Goal: Task Accomplishment & Management: Manage account settings

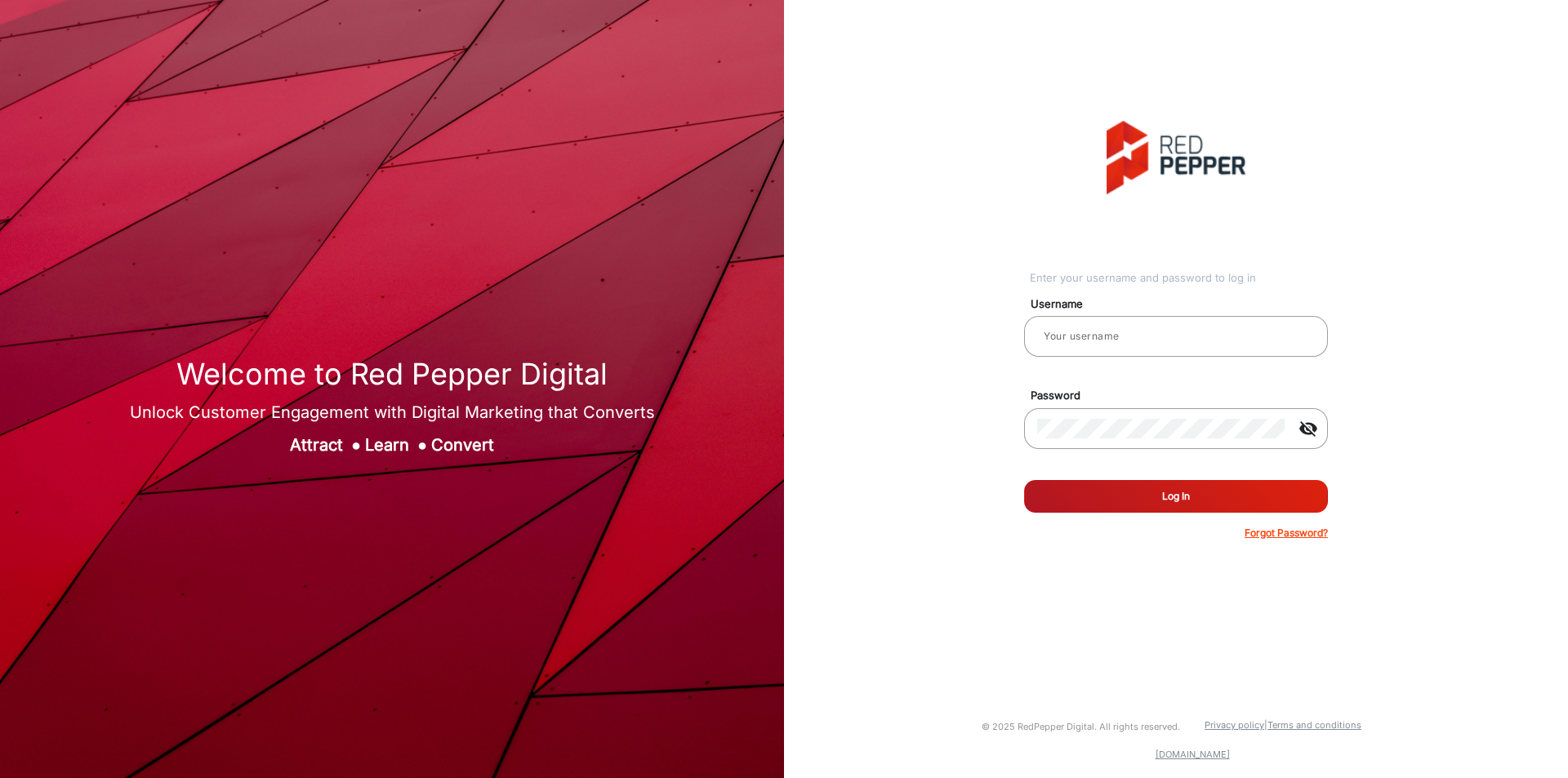
type input "varsha"
click at [1080, 500] on button "Log In" at bounding box center [1176, 496] width 304 height 32
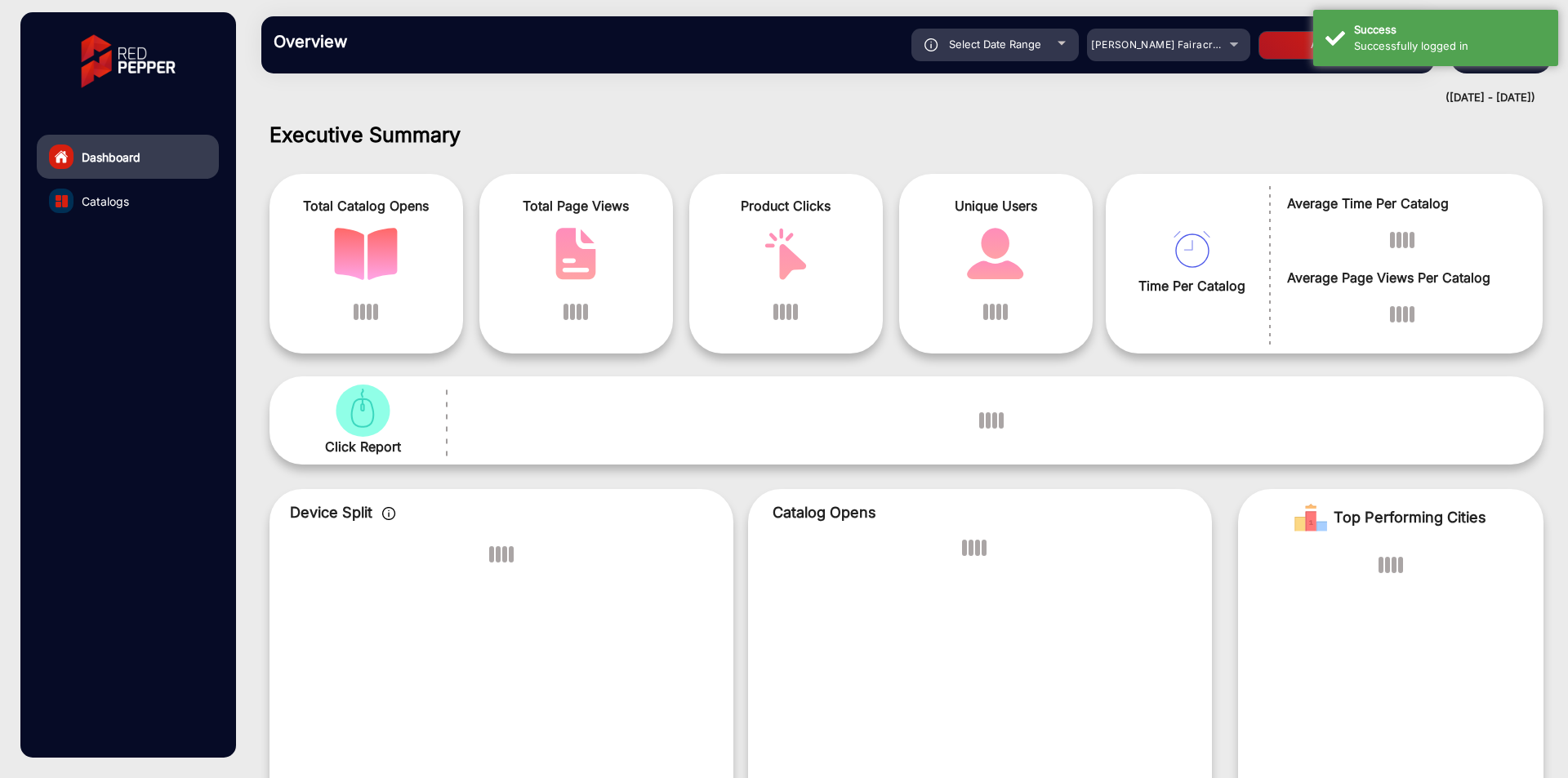
scroll to position [13, 0]
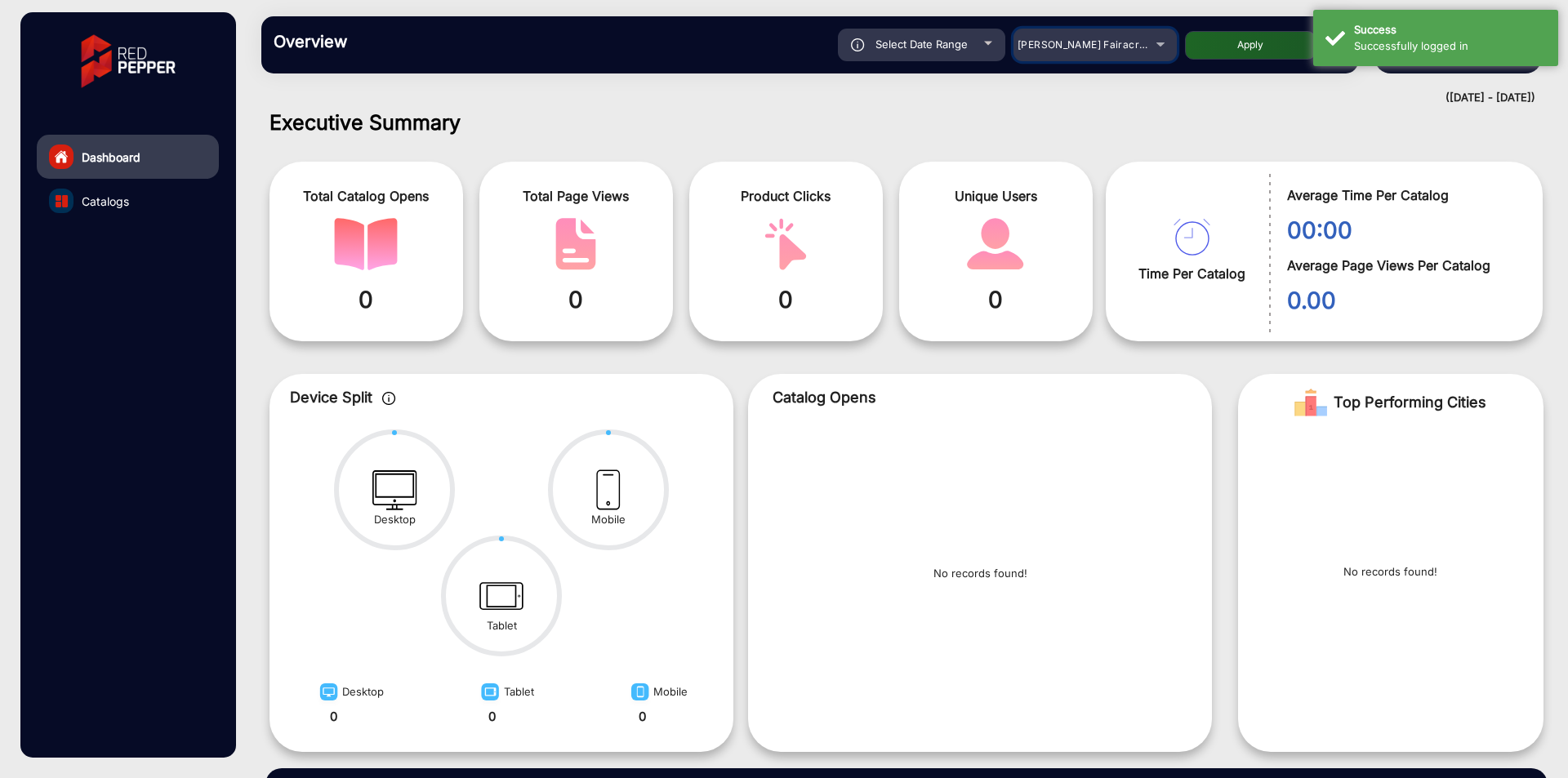
click at [1124, 38] on div "Adams Fairacre Farms" at bounding box center [1082, 45] width 130 height 20
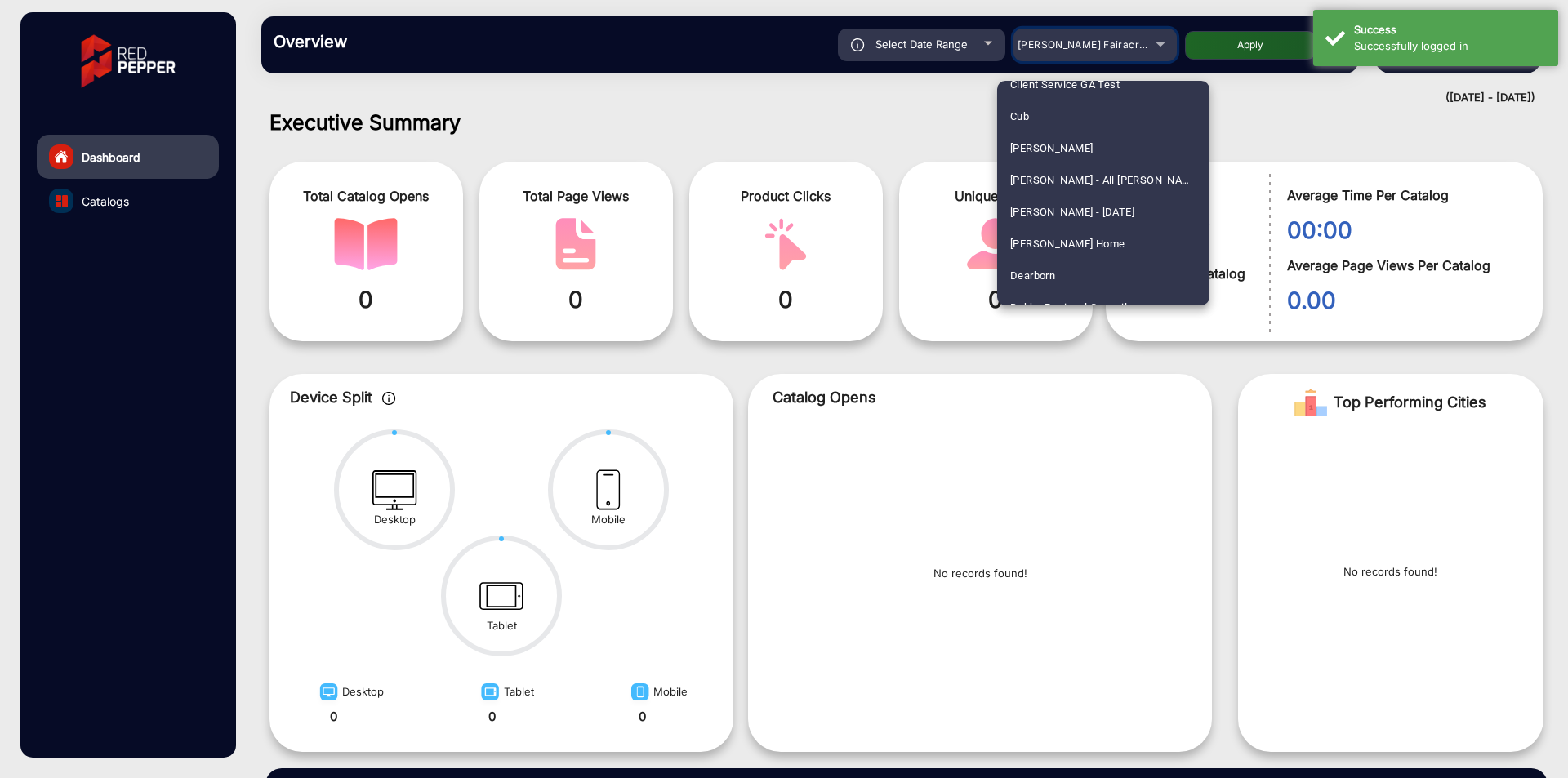
scroll to position [1225, 0]
click at [1037, 190] on span "Cellarbrations" at bounding box center [1044, 183] width 68 height 31
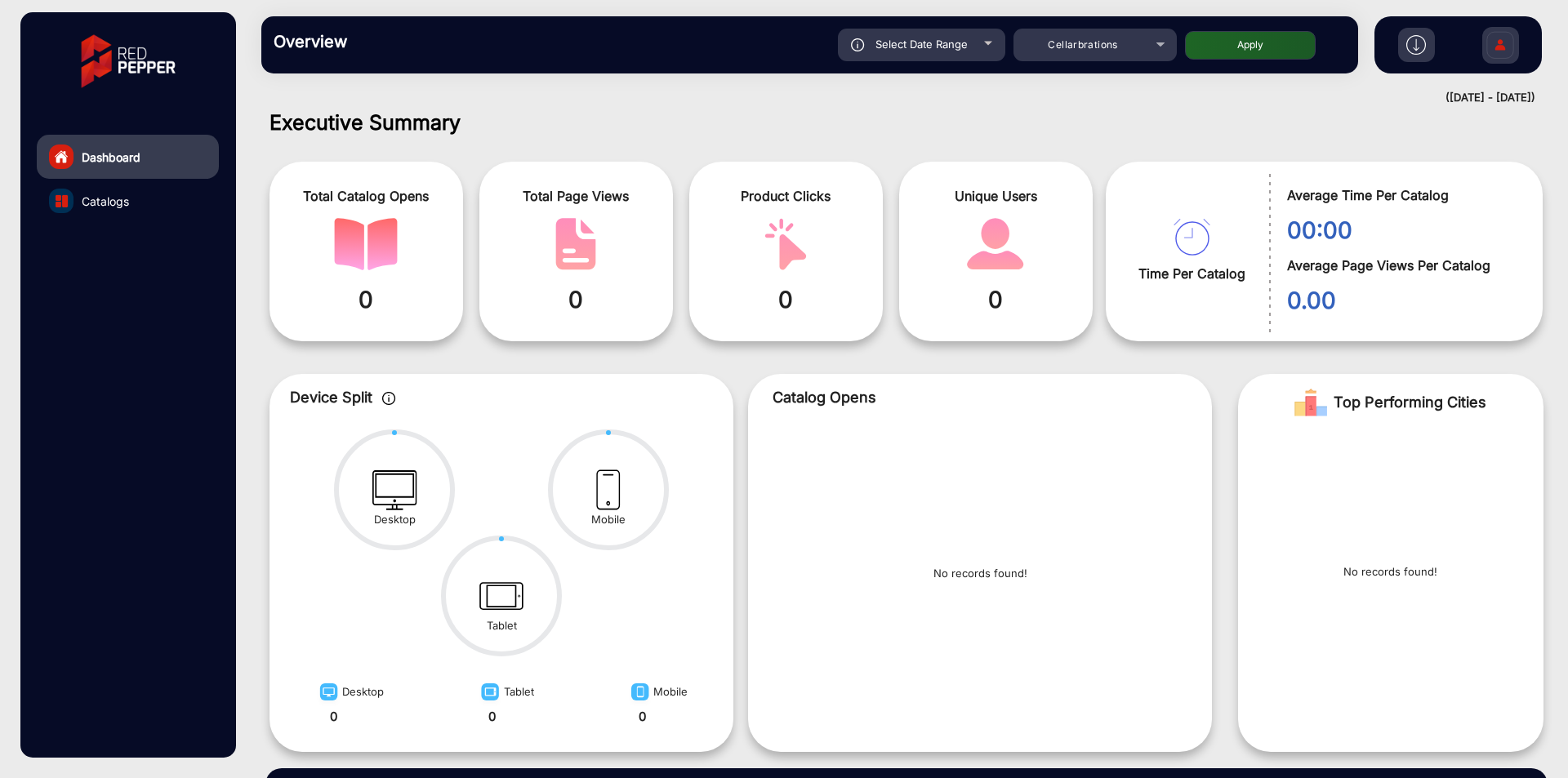
click at [1244, 41] on button "Apply" at bounding box center [1250, 45] width 130 height 29
type input "8/2/2025"
type input "8/8/2025"
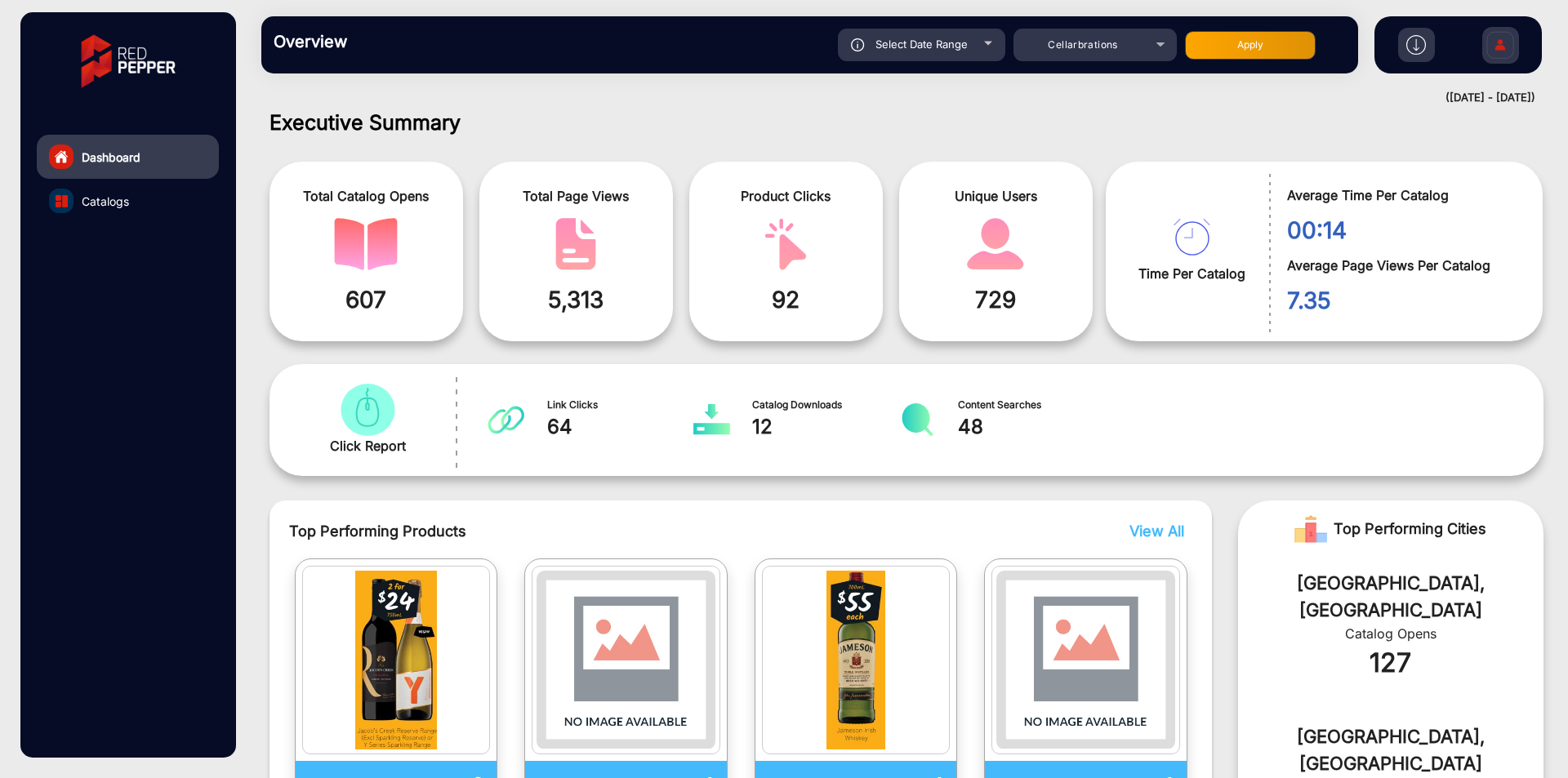
click at [1497, 49] on img at bounding box center [1500, 48] width 34 height 58
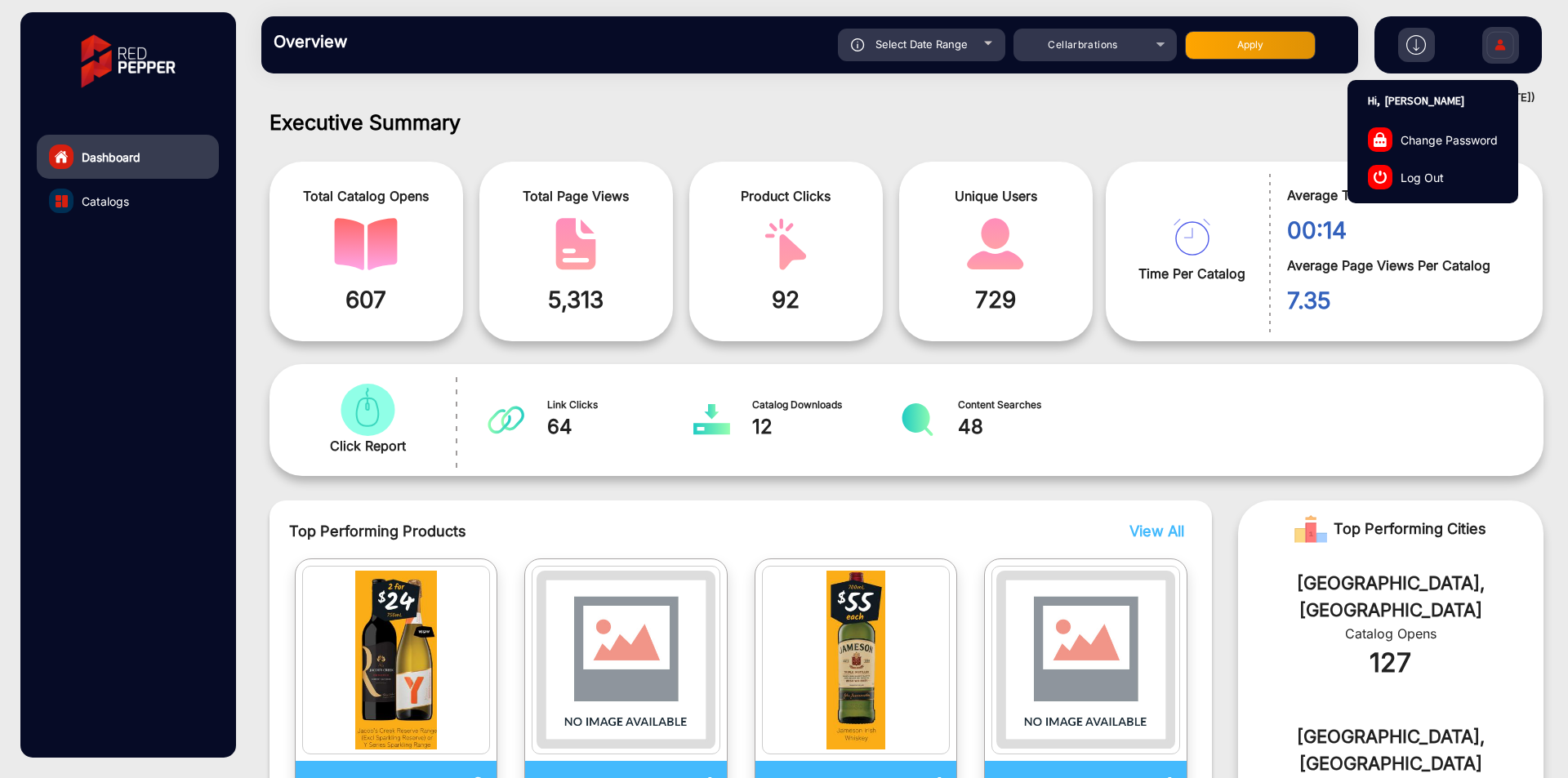
click at [1450, 183] on link "Log Out" at bounding box center [1433, 177] width 169 height 38
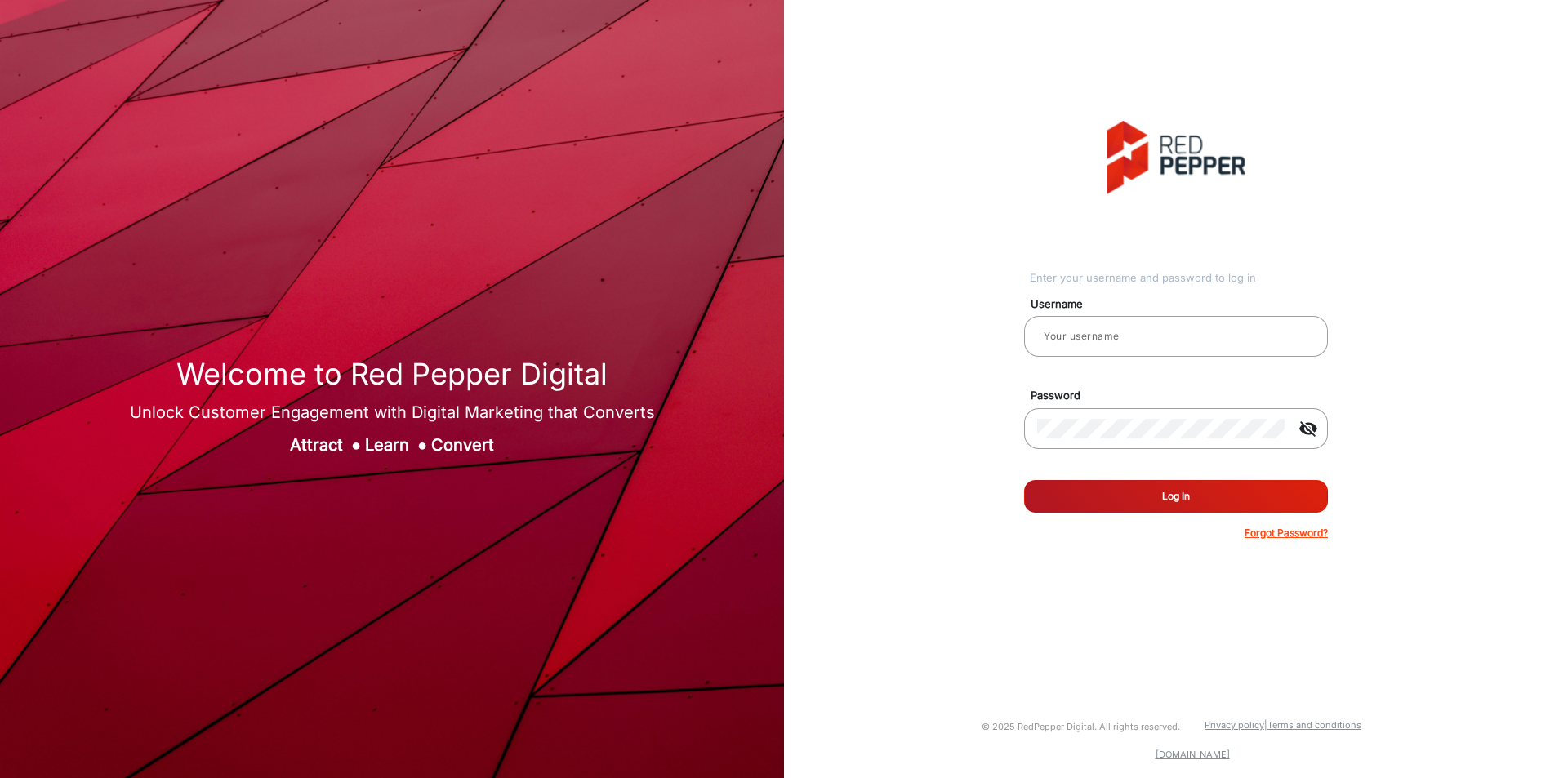
type input "varsha"
